Goal: Browse casually: Explore the website without a specific task or goal

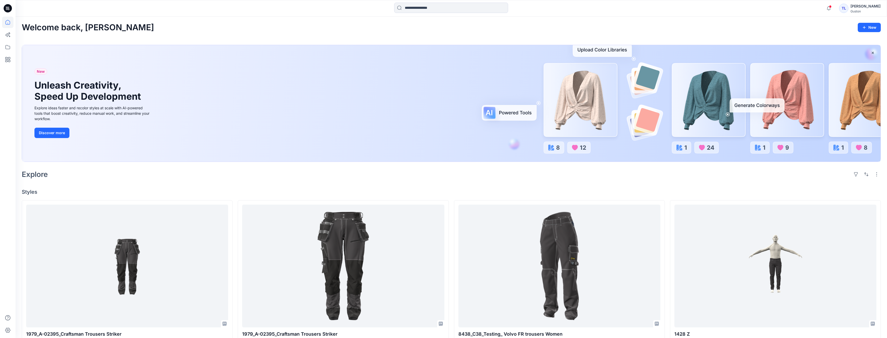
scroll to position [26, 0]
click at [824, 8] on icon "button" at bounding box center [829, 8] width 10 height 10
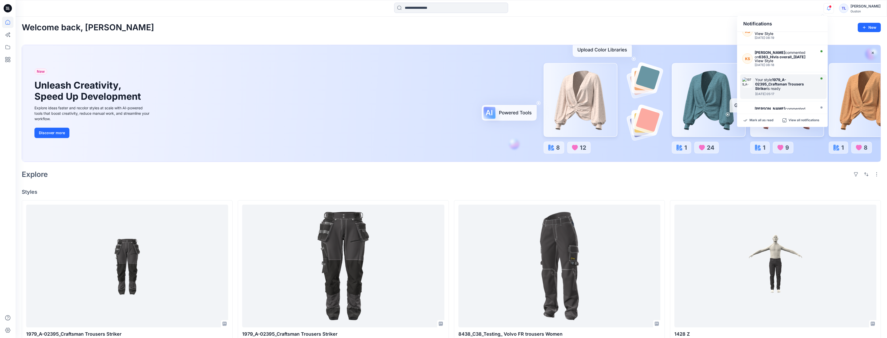
scroll to position [0, 0]
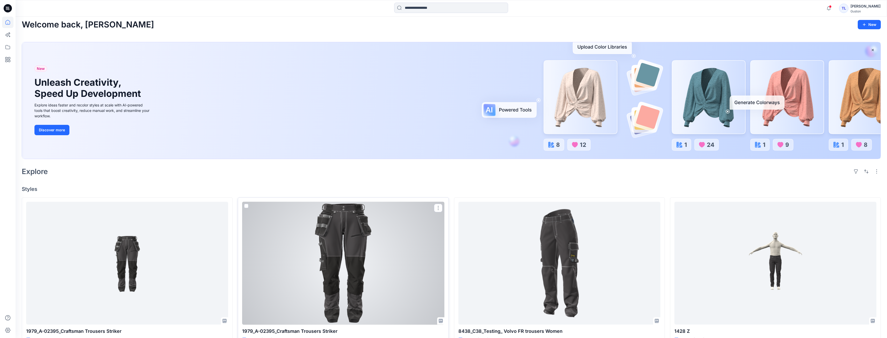
scroll to position [104, 0]
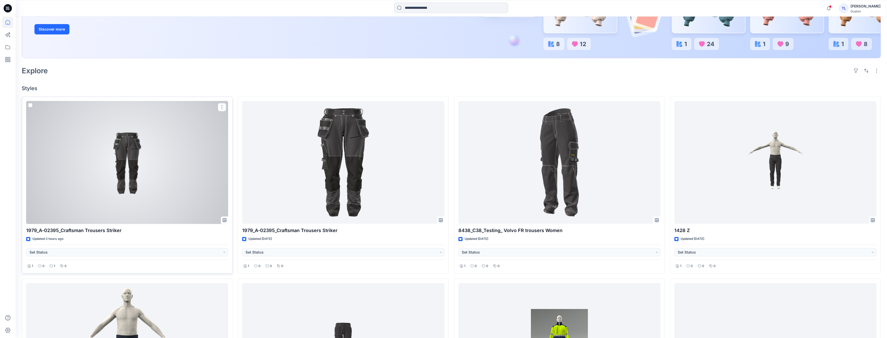
click at [140, 190] on div at bounding box center [127, 162] width 202 height 123
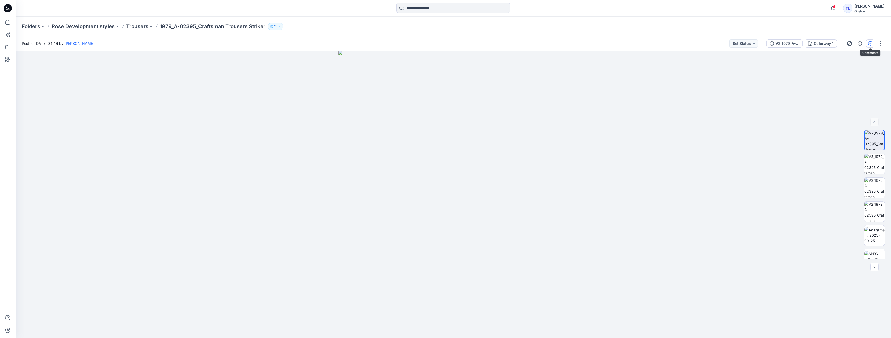
click at [867, 44] on button "button" at bounding box center [870, 43] width 8 height 8
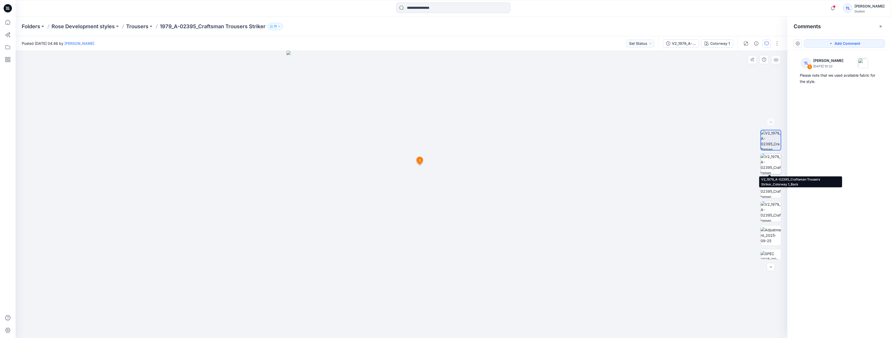
click at [765, 165] on img at bounding box center [771, 164] width 20 height 20
drag, startPoint x: 515, startPoint y: 163, endPoint x: 487, endPoint y: 119, distance: 52.7
click at [487, 119] on img at bounding box center [402, 106] width 390 height 464
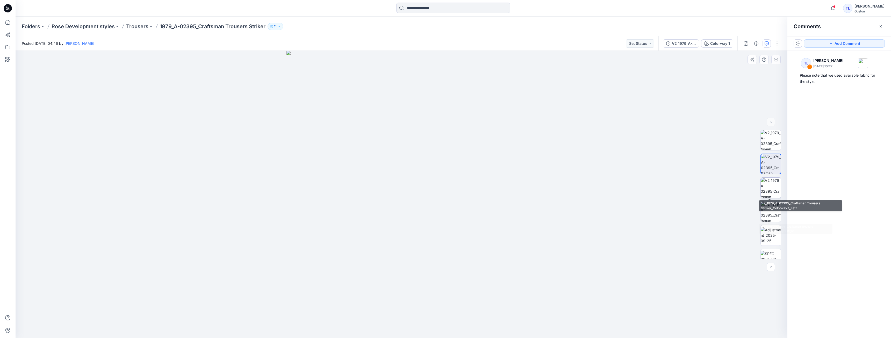
click at [761, 177] on div at bounding box center [770, 187] width 21 height 21
drag, startPoint x: 494, startPoint y: 190, endPoint x: 491, endPoint y: 221, distance: 31.8
click at [491, 221] on img at bounding box center [402, 190] width 294 height 295
click at [775, 214] on img at bounding box center [771, 212] width 20 height 20
click at [768, 231] on img at bounding box center [771, 235] width 20 height 16
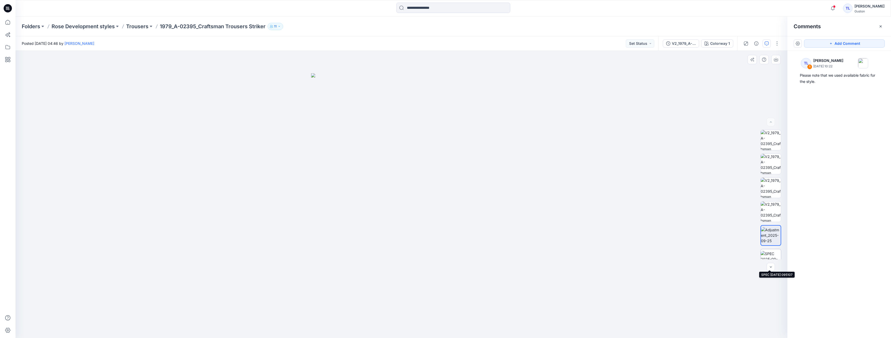
click at [765, 253] on img at bounding box center [771, 259] width 20 height 16
click at [768, 239] on img at bounding box center [771, 235] width 20 height 16
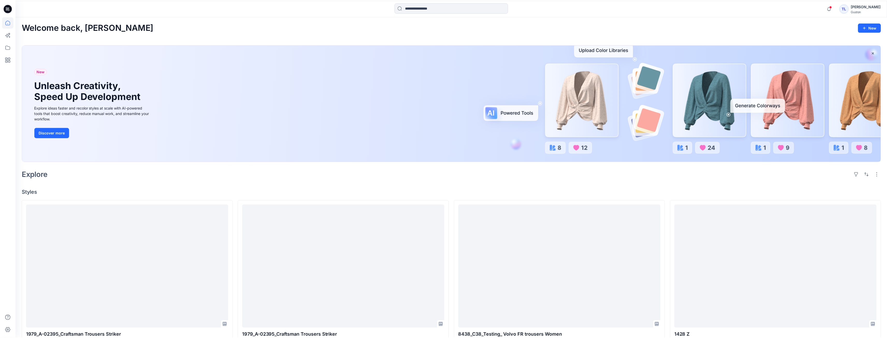
scroll to position [104, 0]
